Goal: Find contact information: Find contact information

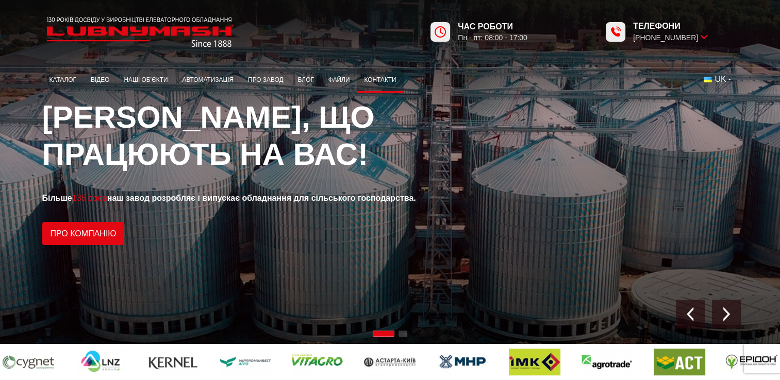
click at [373, 76] on link "Контакти" at bounding box center [380, 80] width 46 height 20
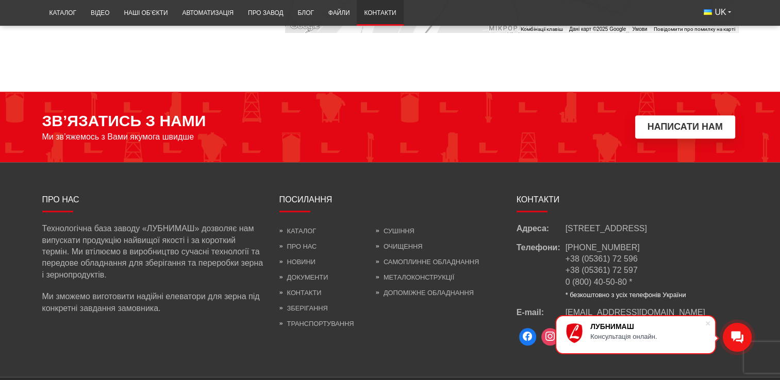
scroll to position [970, 0]
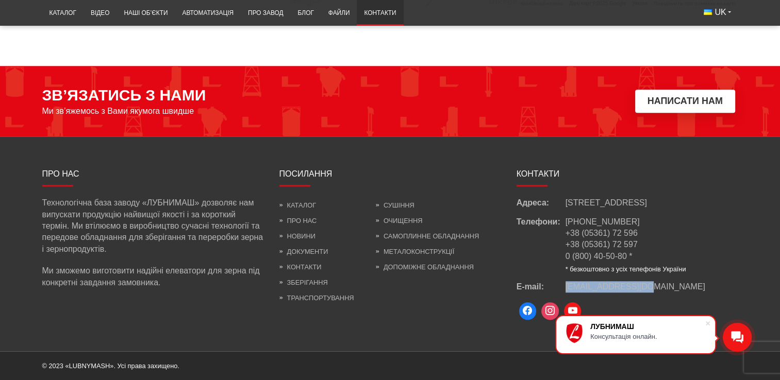
drag, startPoint x: 653, startPoint y: 286, endPoint x: 565, endPoint y: 288, distance: 87.7
click at [565, 288] on div "E-mail: info@lubnymash.com" at bounding box center [628, 286] width 222 height 11
copy span "[EMAIL_ADDRESS][DOMAIN_NAME]"
